Goal: Navigation & Orientation: Find specific page/section

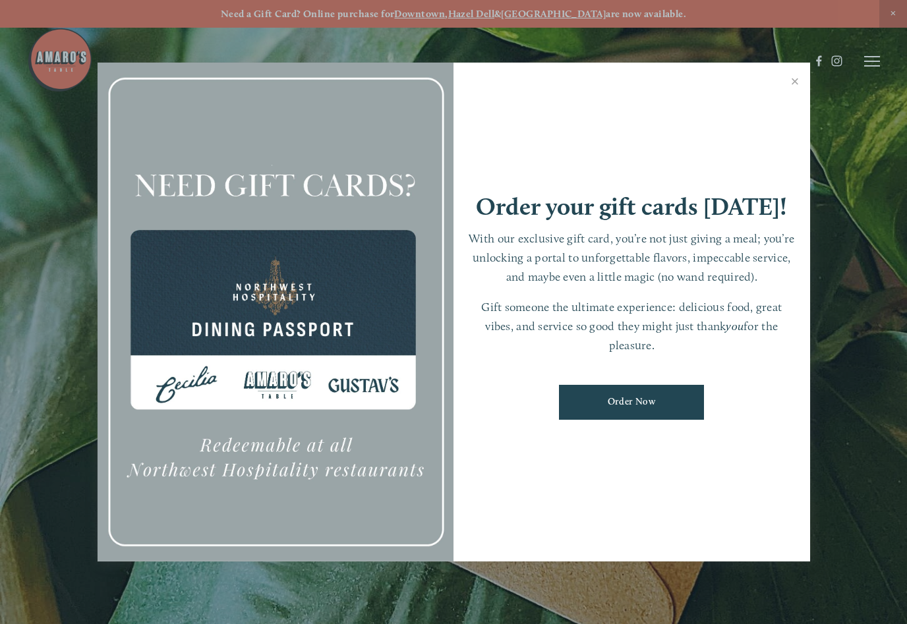
click at [804, 84] on link "Close" at bounding box center [796, 83] width 26 height 37
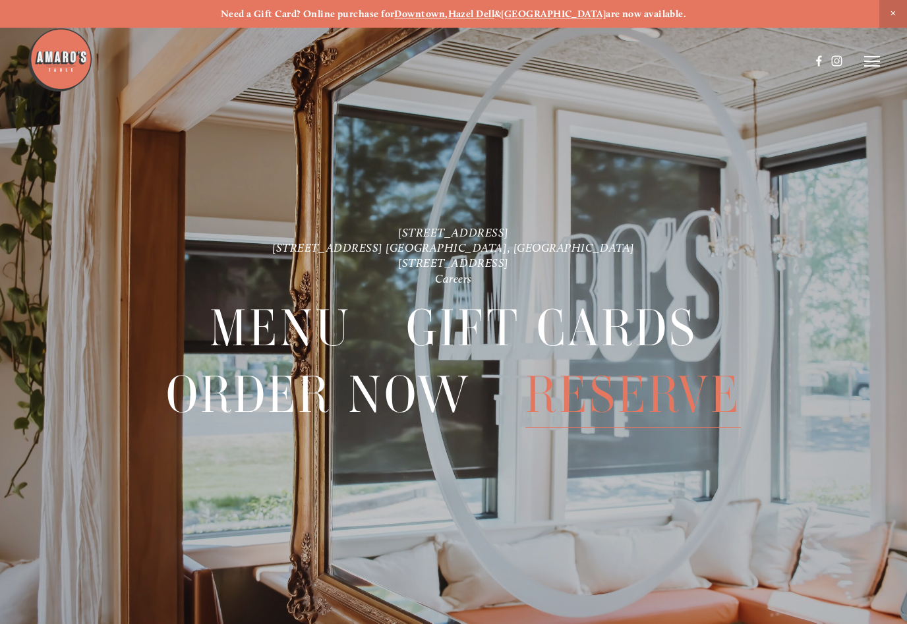
click at [284, 326] on span "Menu" at bounding box center [281, 328] width 142 height 66
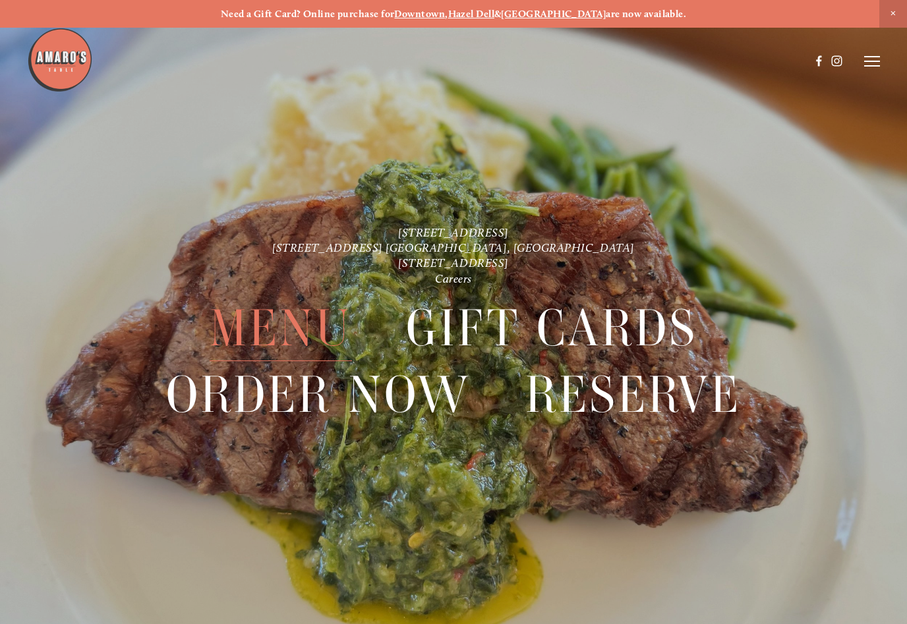
click at [294, 327] on span "Menu" at bounding box center [281, 328] width 142 height 66
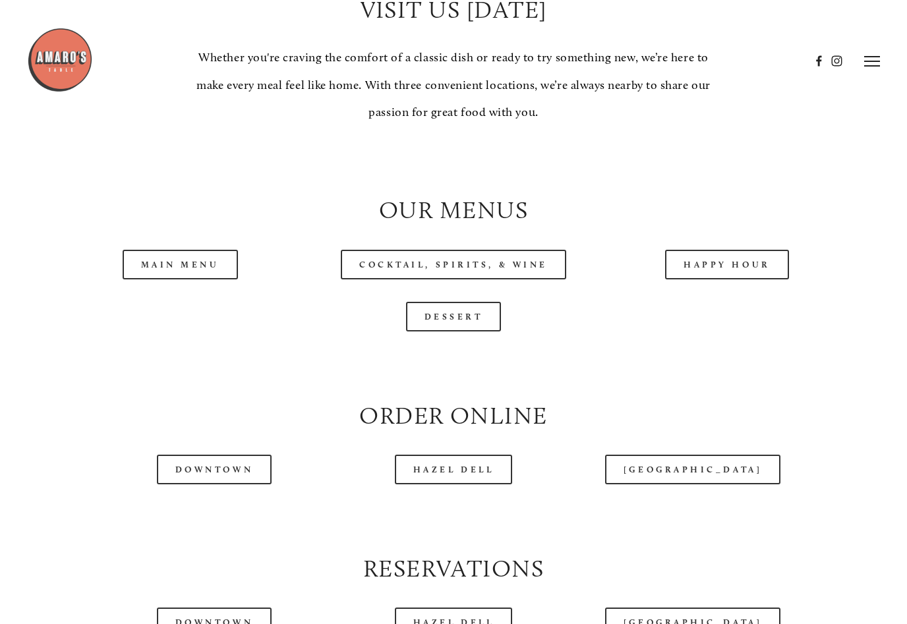
scroll to position [1151, 0]
click at [186, 257] on link "Main Menu" at bounding box center [180, 266] width 115 height 30
